Goal: Find contact information: Find contact information

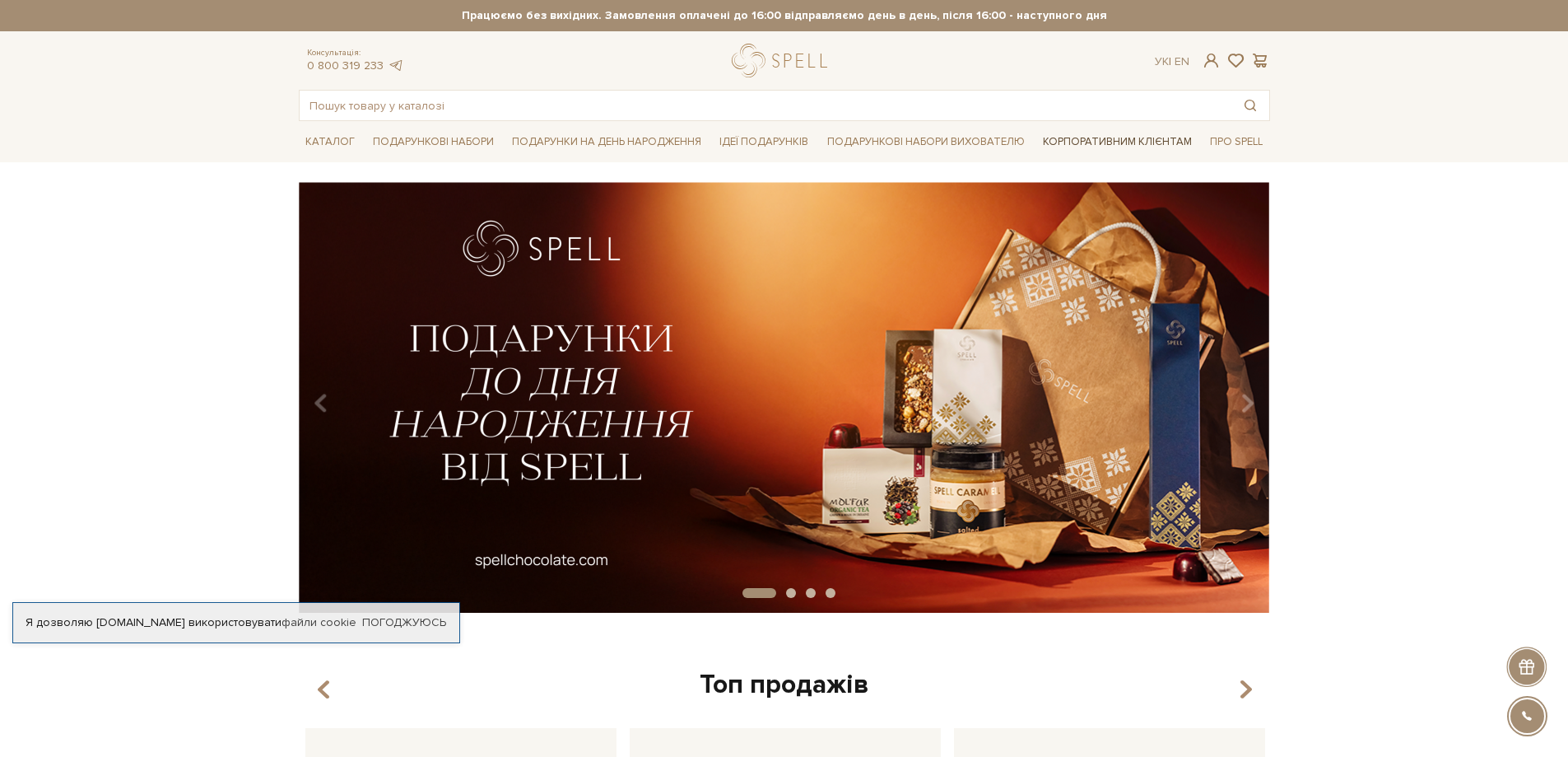
click at [1169, 142] on link "Корпоративним клієнтам" at bounding box center [1117, 141] width 162 height 28
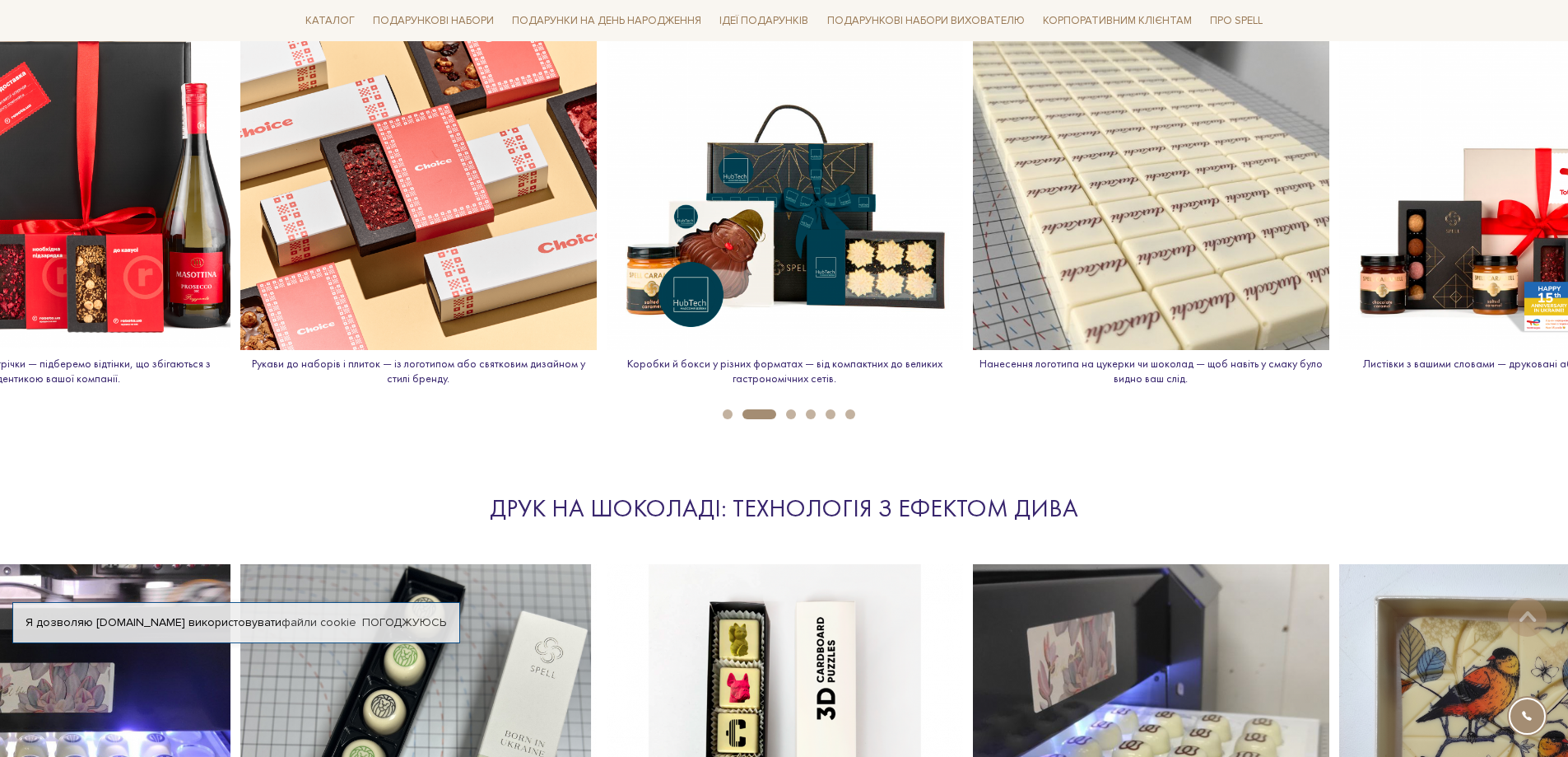
scroll to position [1318, 0]
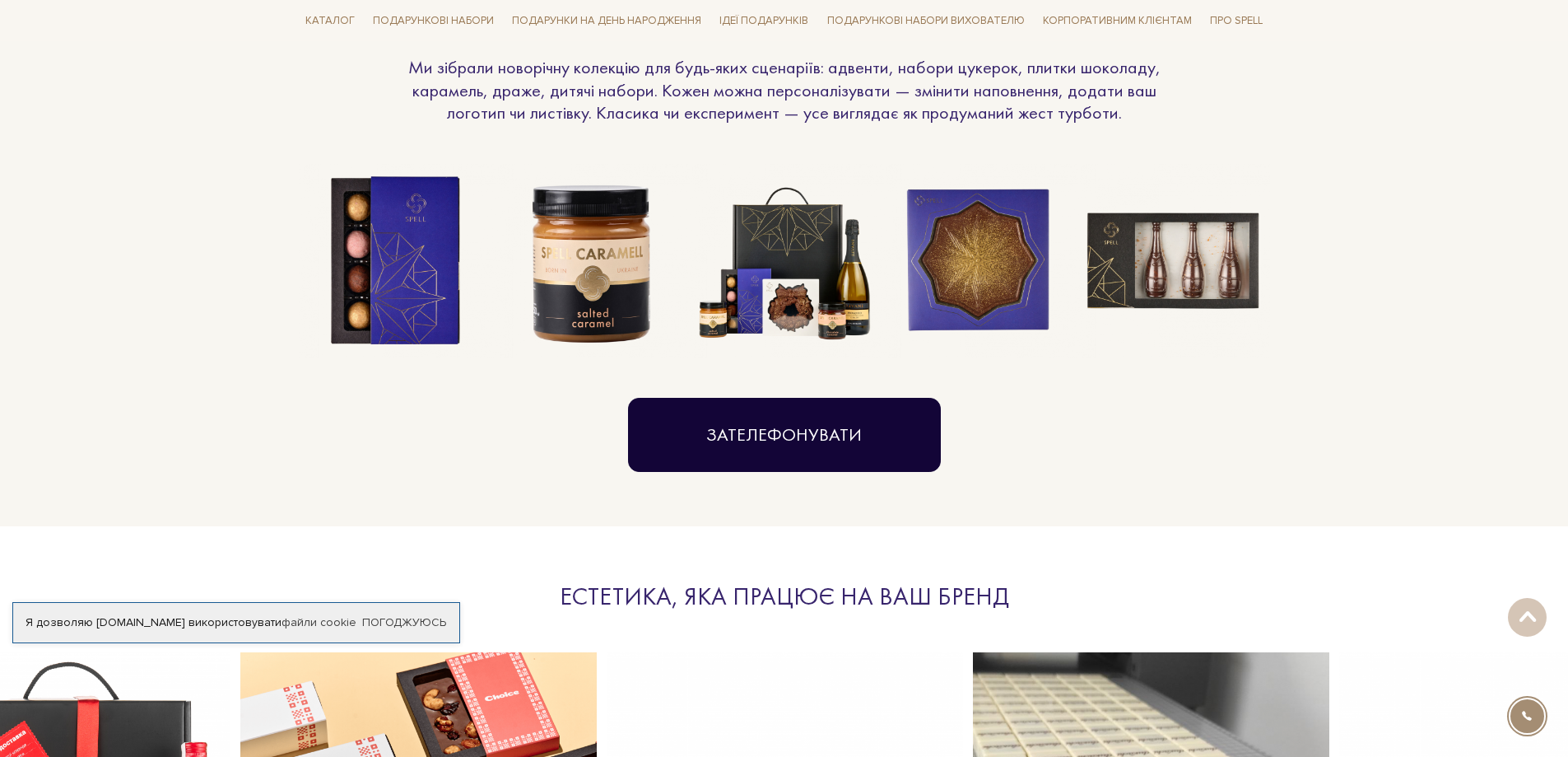
click at [730, 423] on link "Зателефонувати" at bounding box center [784, 435] width 313 height 74
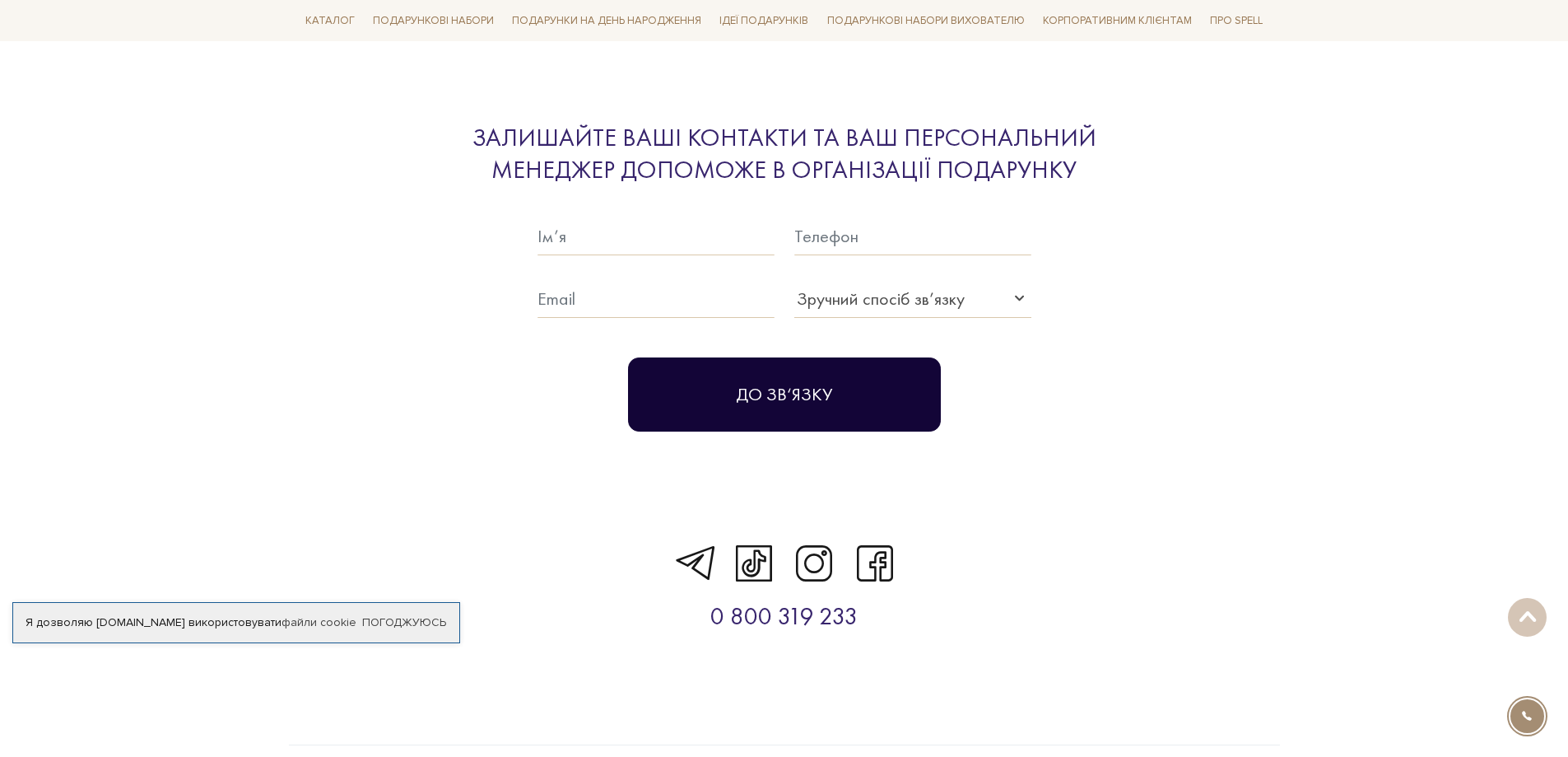
scroll to position [5259, 0]
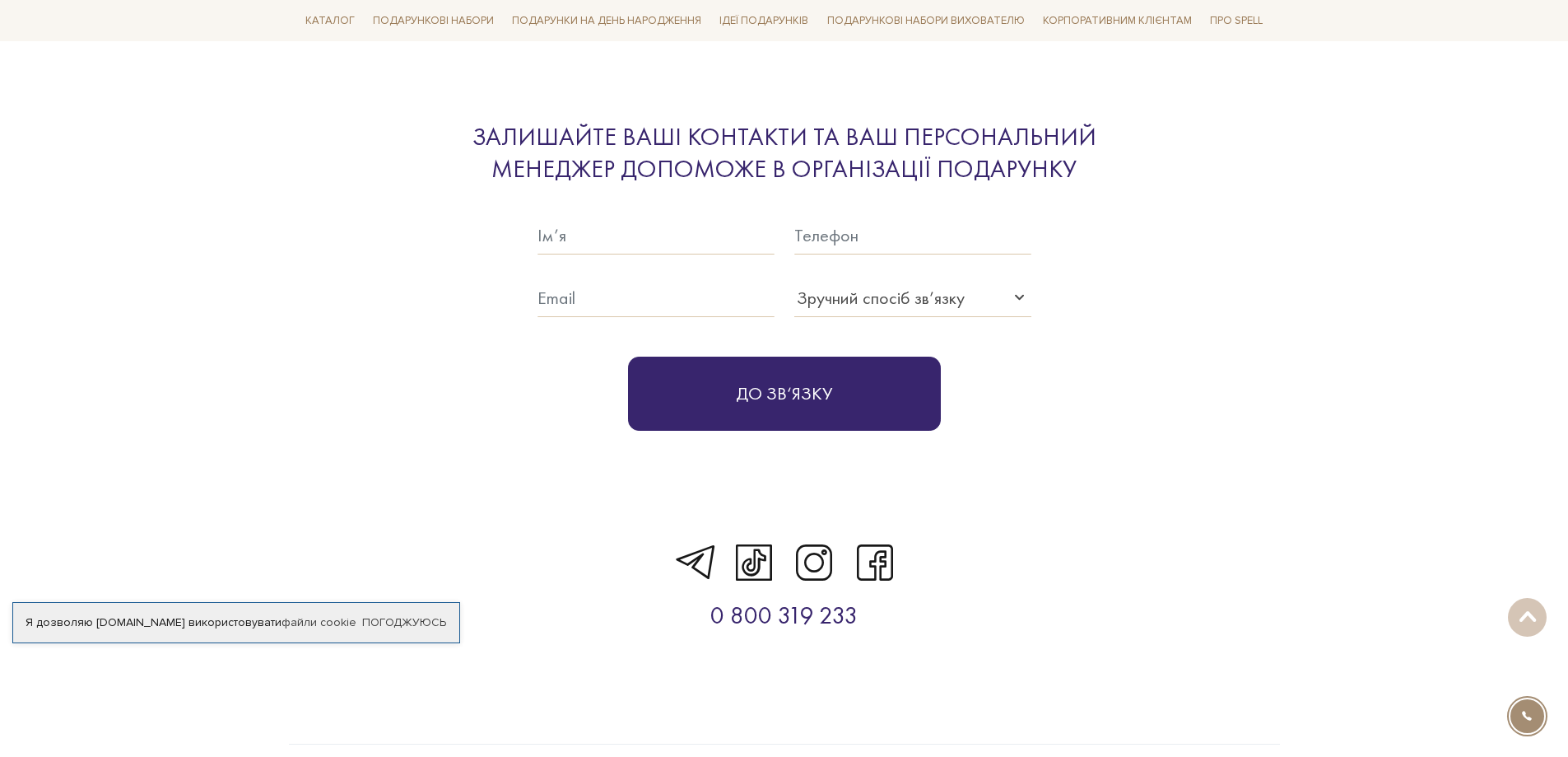
click at [1255, 485] on section "0 800 319 233" at bounding box center [784, 585] width 1568 height 201
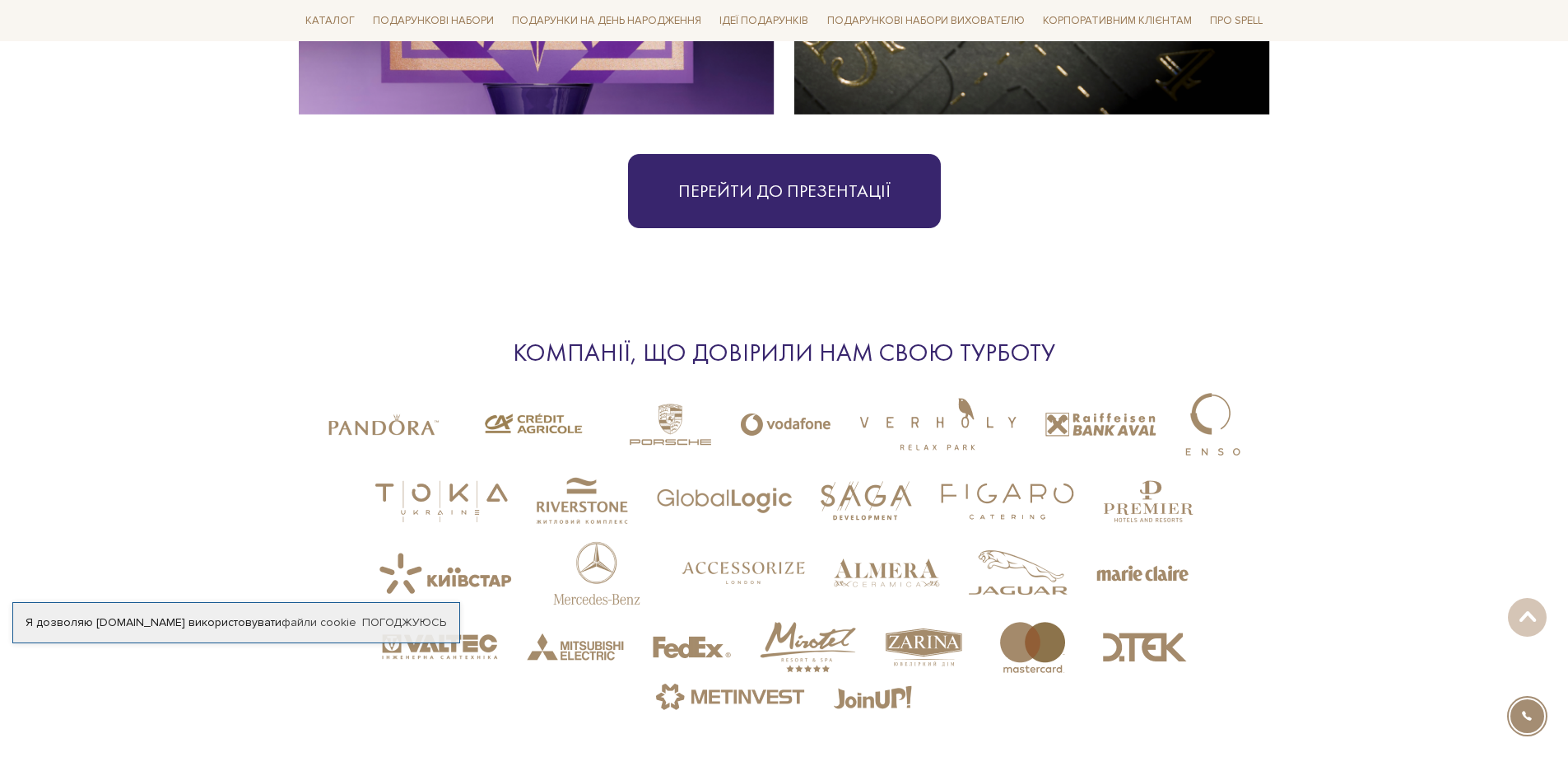
scroll to position [4106, 0]
